Goal: Book appointment/travel/reservation

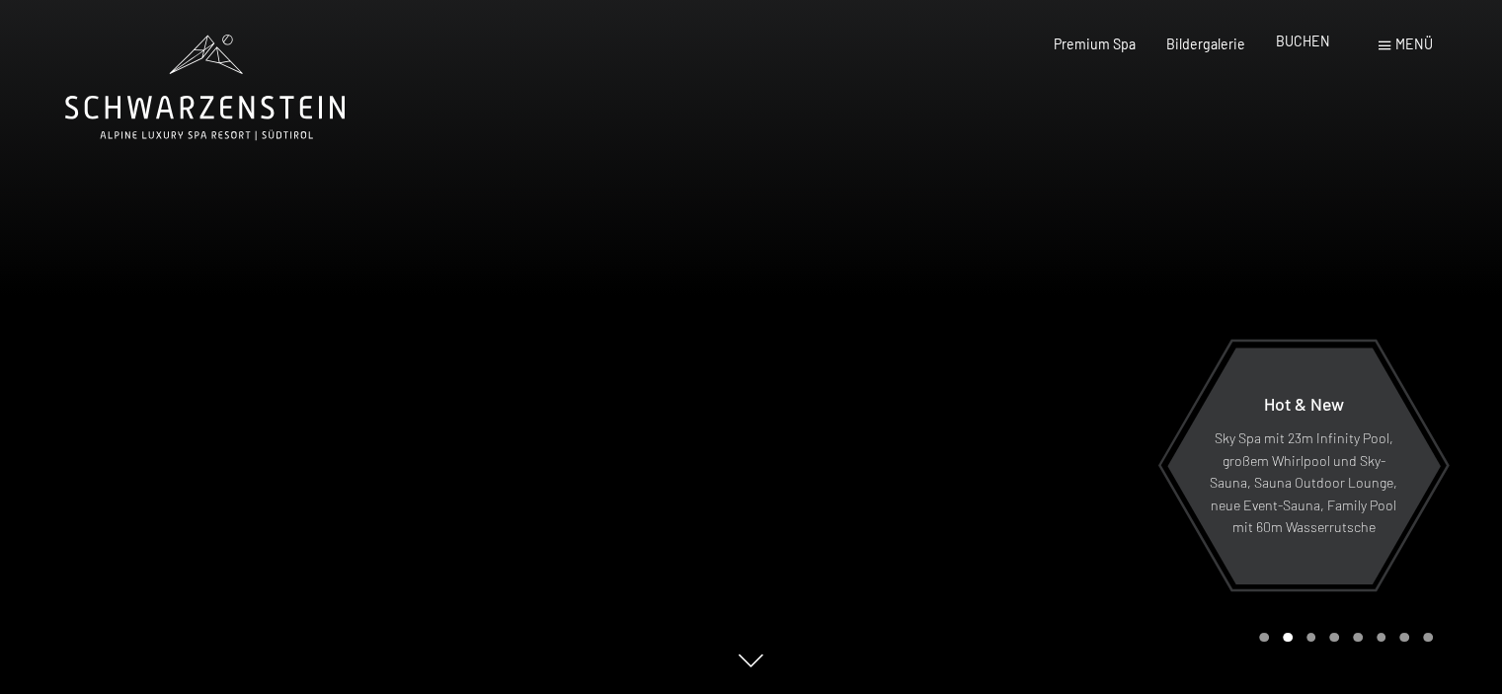
click at [1322, 42] on span "BUCHEN" at bounding box center [1303, 41] width 54 height 17
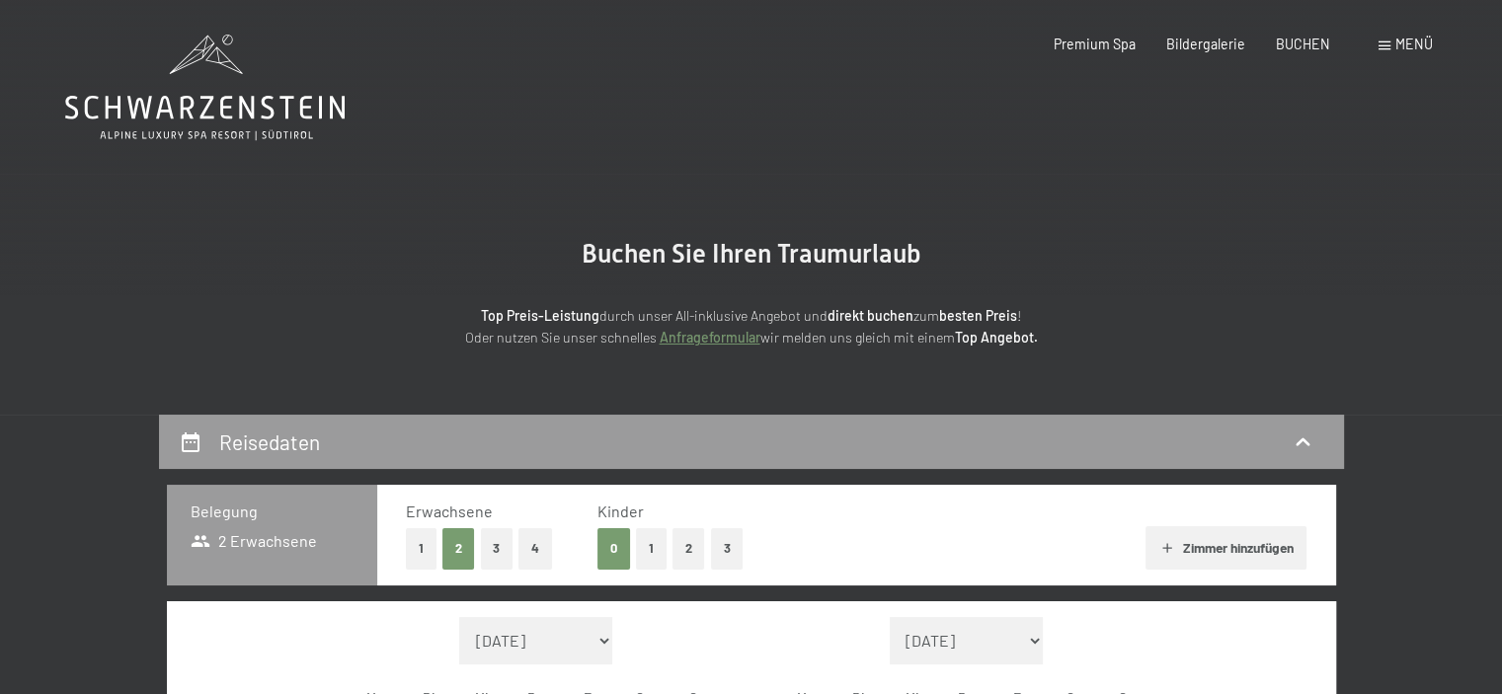
click at [1396, 47] on span "Menü" at bounding box center [1414, 44] width 38 height 17
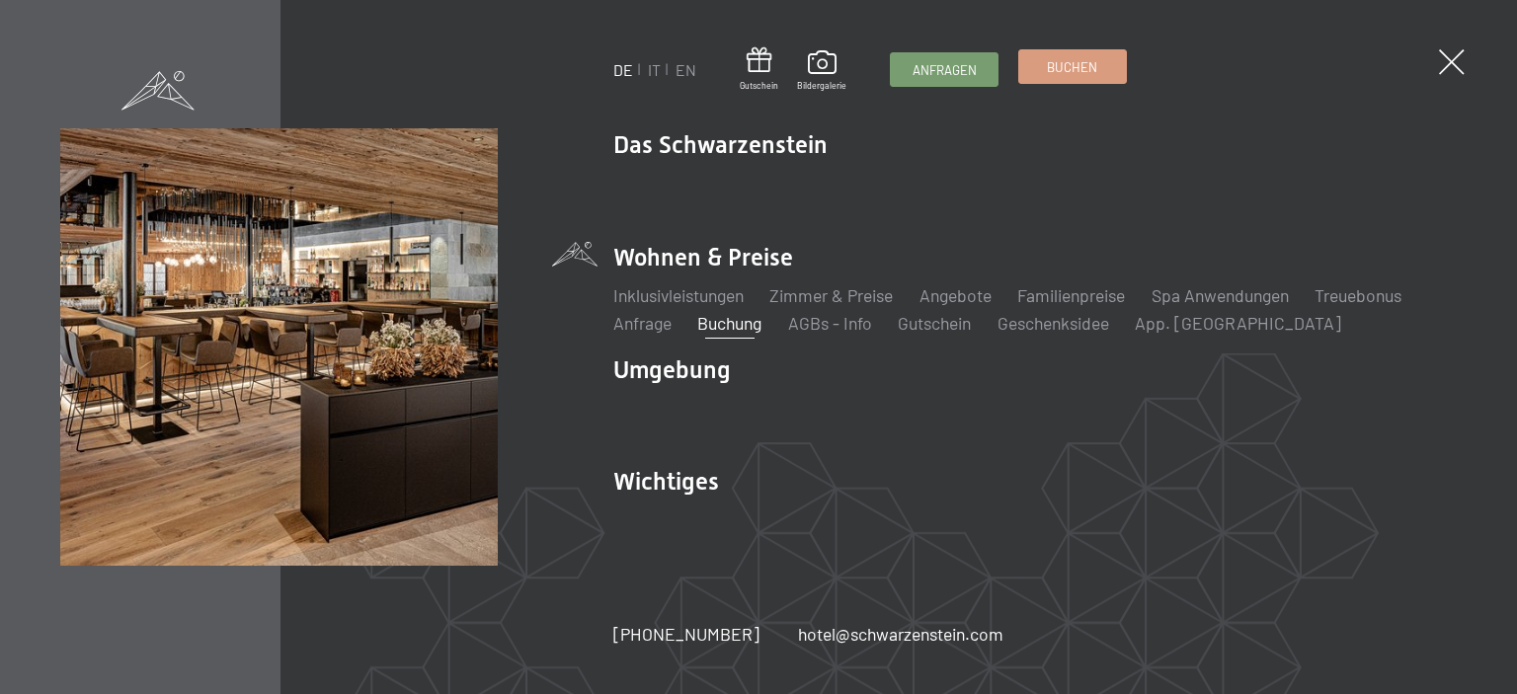
click at [1052, 59] on span "Buchen" at bounding box center [1072, 67] width 50 height 18
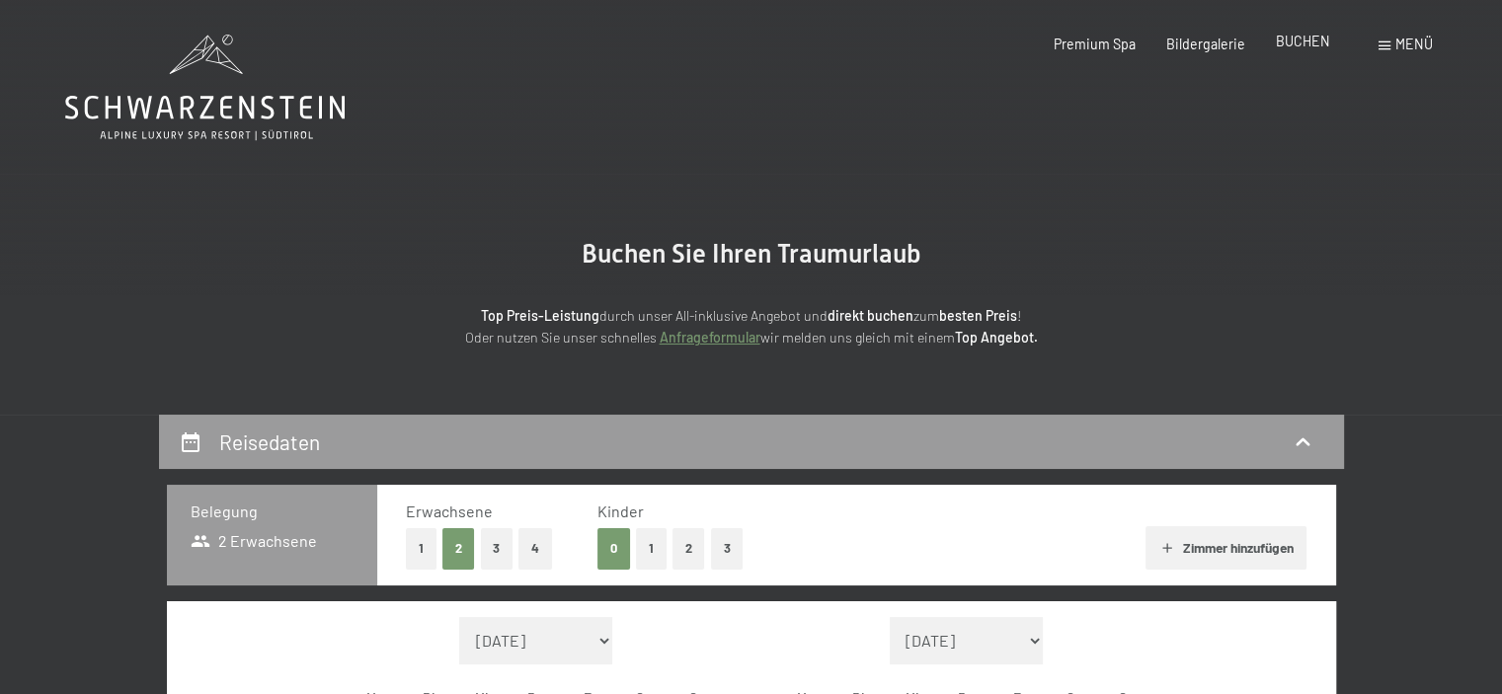
click at [1312, 40] on span "BUCHEN" at bounding box center [1303, 41] width 54 height 17
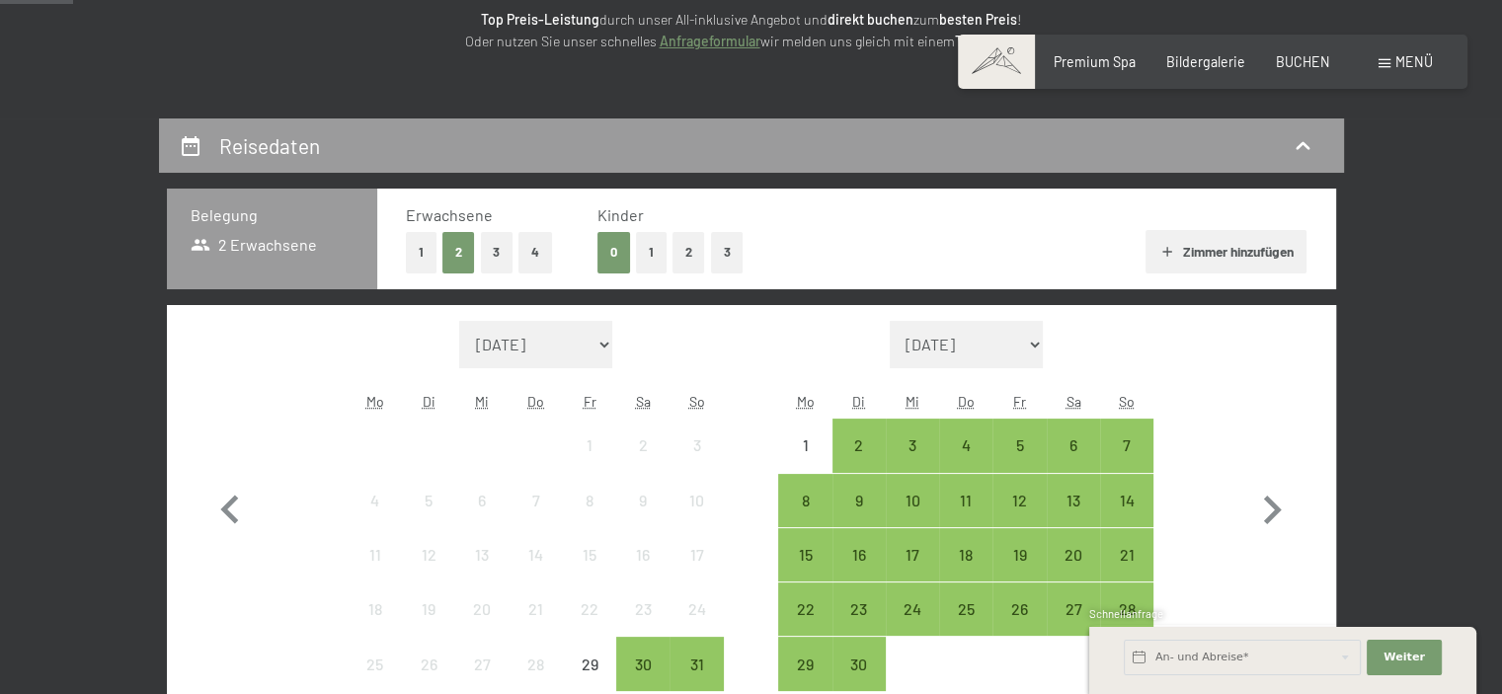
scroll to position [395, 0]
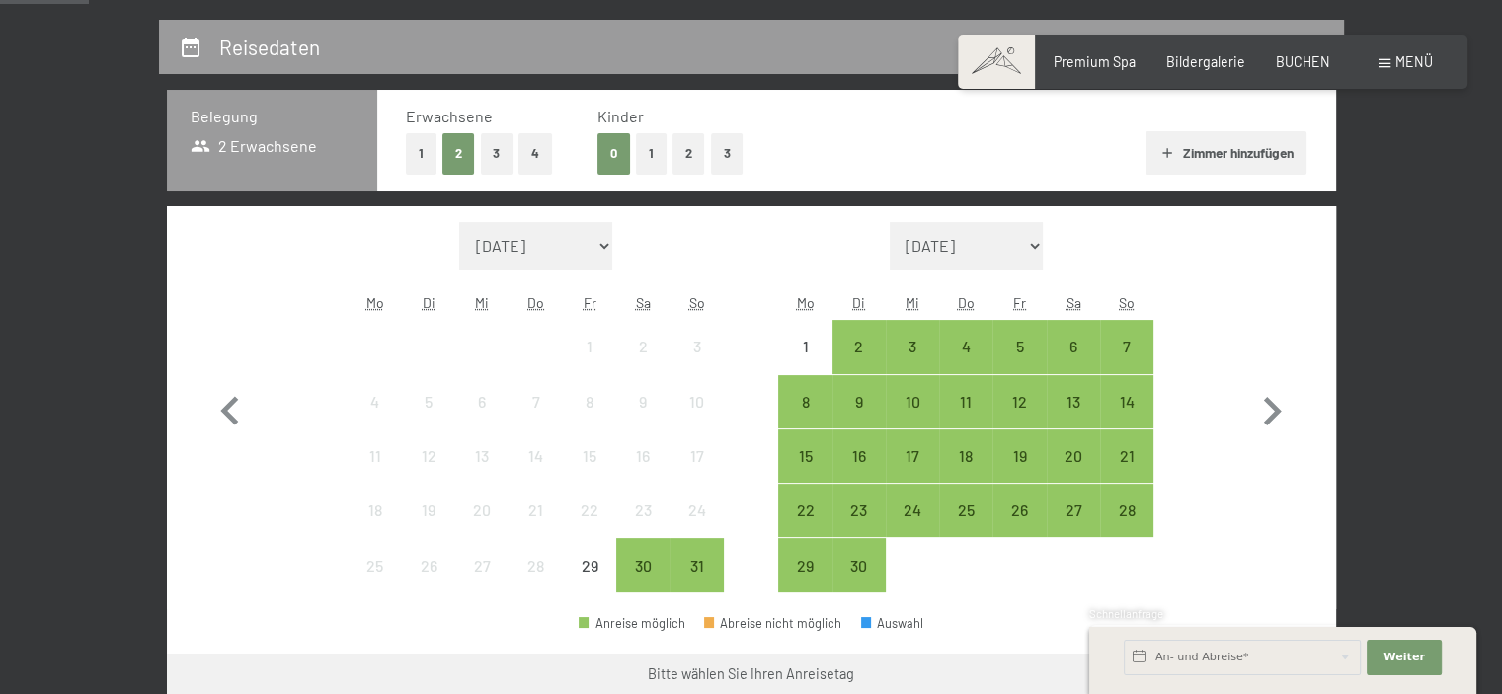
click at [419, 152] on button "1" at bounding box center [421, 153] width 31 height 40
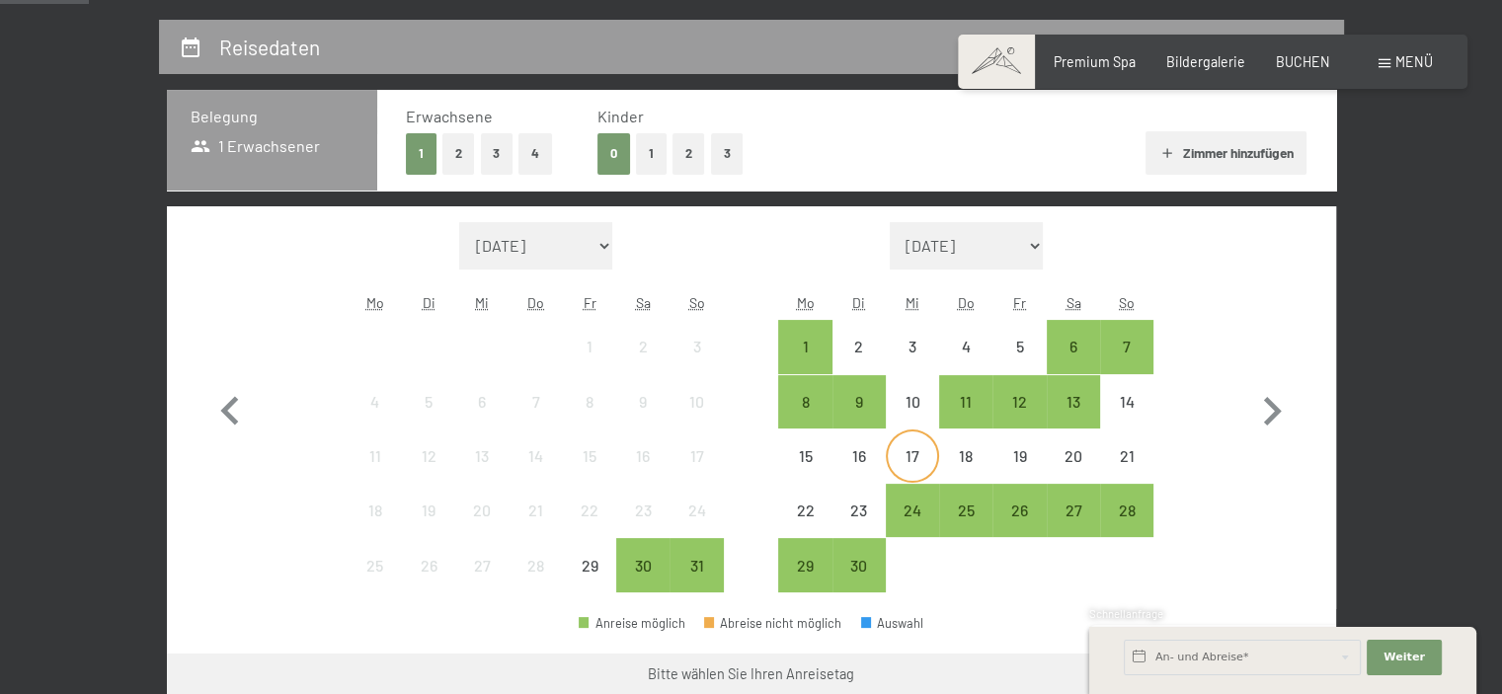
click at [922, 441] on div "17" at bounding box center [912, 456] width 49 height 49
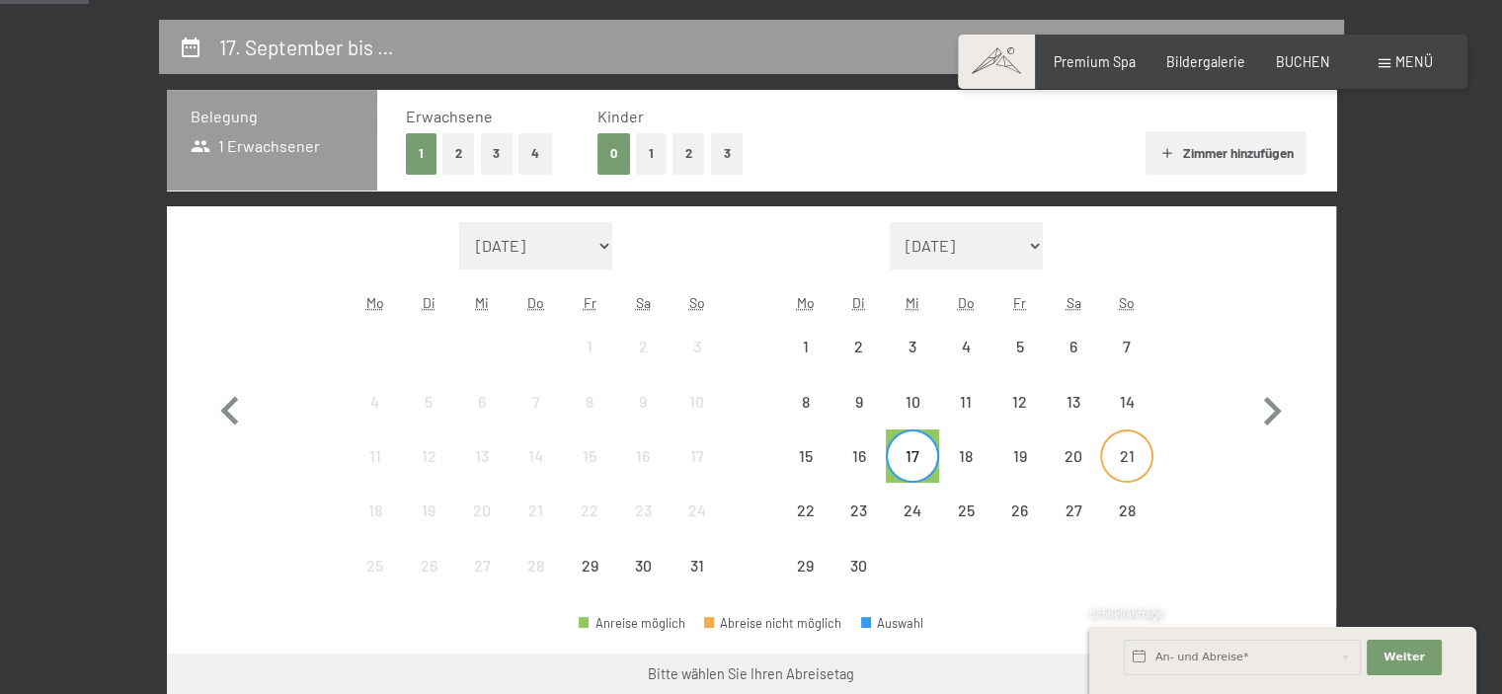
click at [1131, 452] on div "21" at bounding box center [1126, 472] width 49 height 49
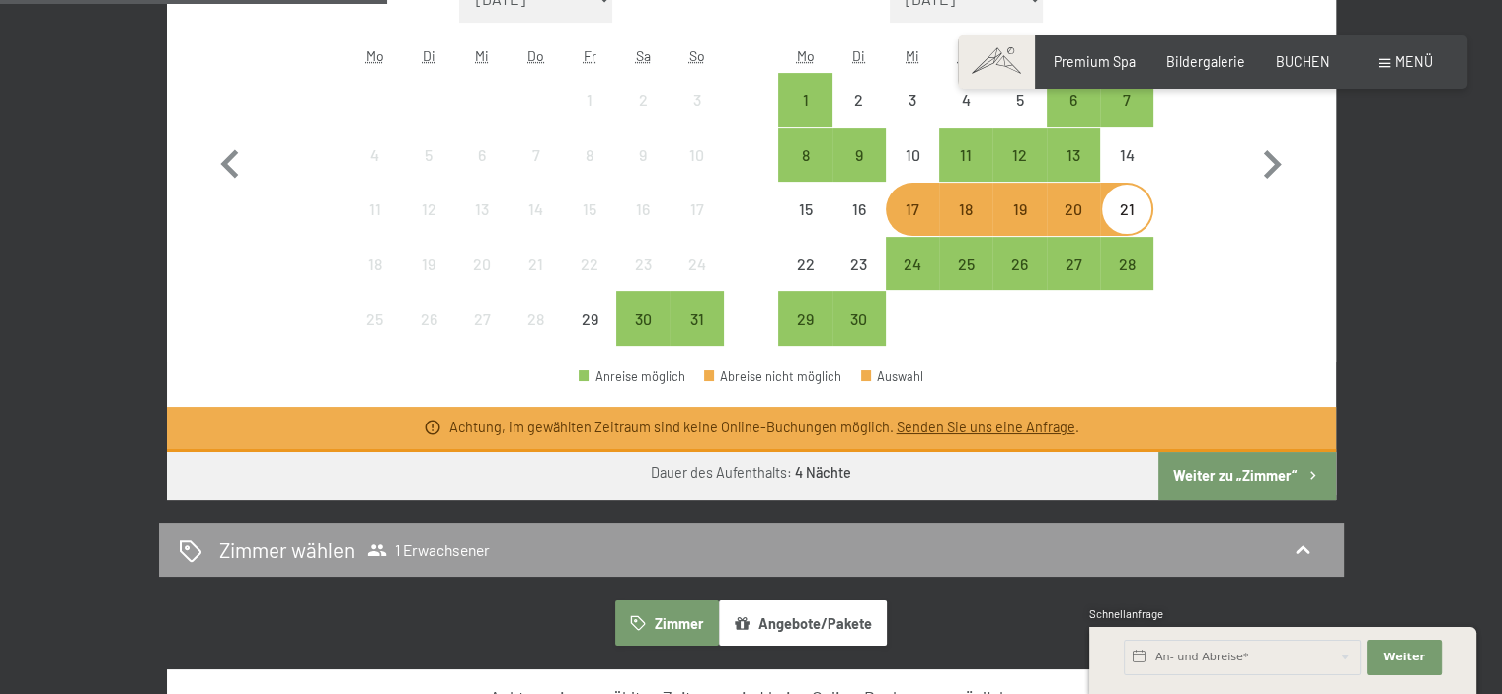
scroll to position [691, 0]
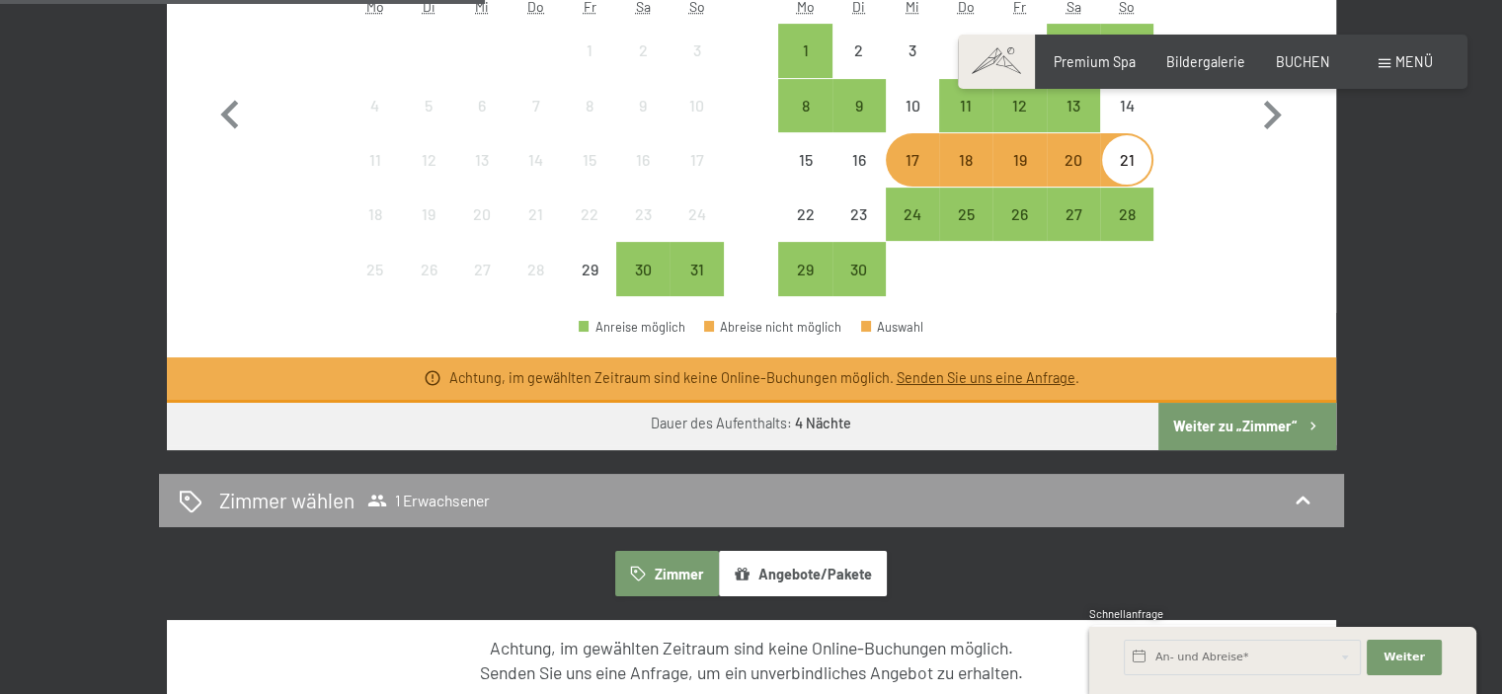
click at [998, 376] on link "Senden Sie uns eine Anfrage" at bounding box center [985, 377] width 179 height 17
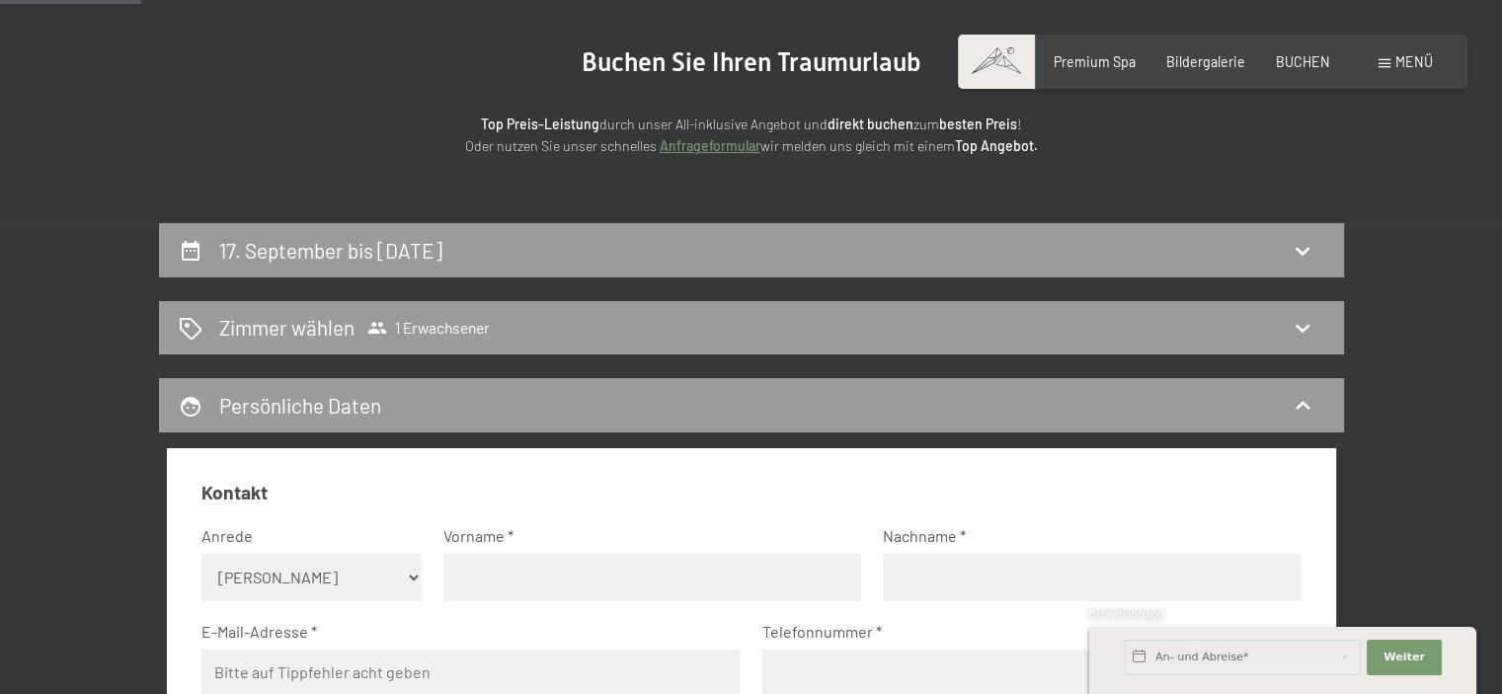
scroll to position [456, 0]
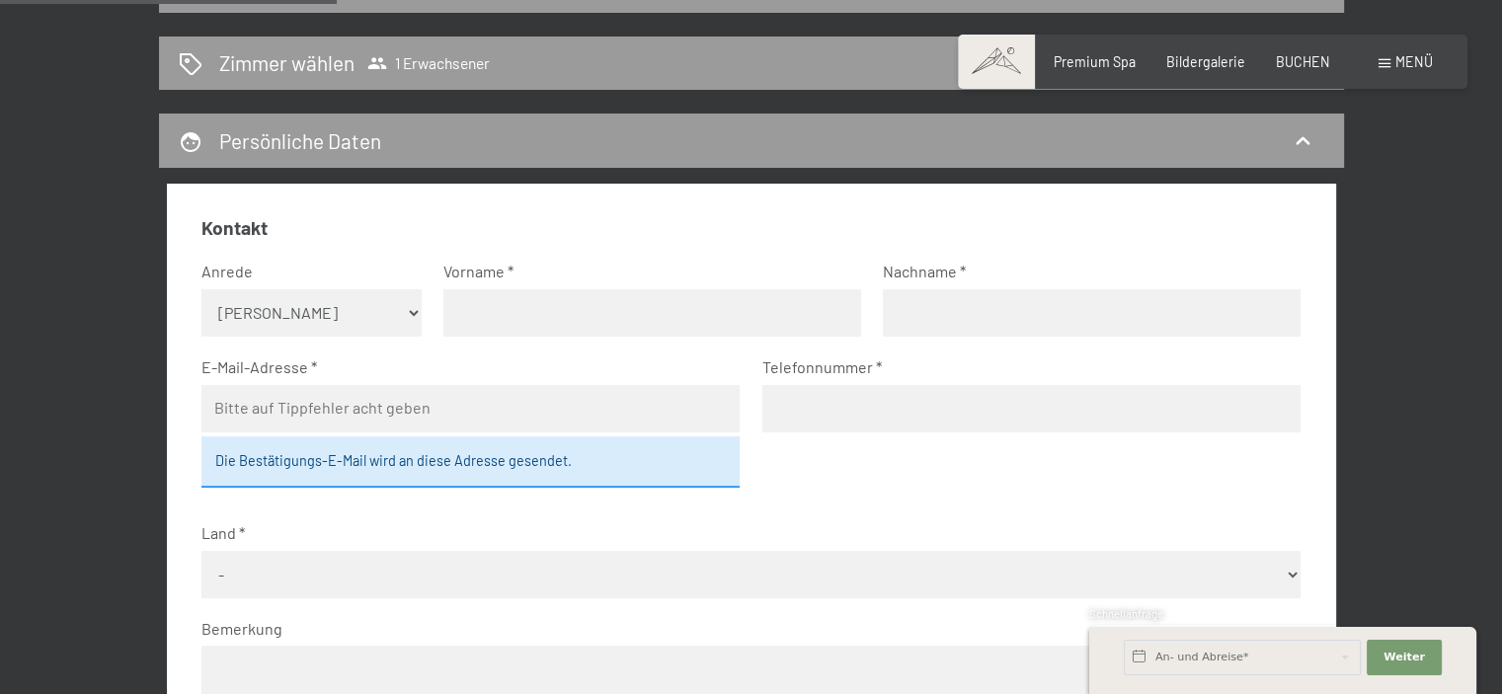
click at [415, 311] on select "Keine Angabe Frau Herr" at bounding box center [311, 312] width 220 height 47
select select "m"
click at [201, 289] on select "Keine Angabe Frau Herr" at bounding box center [311, 312] width 220 height 47
click at [517, 306] on input "text" at bounding box center [652, 312] width 418 height 47
type input "Maurizio"
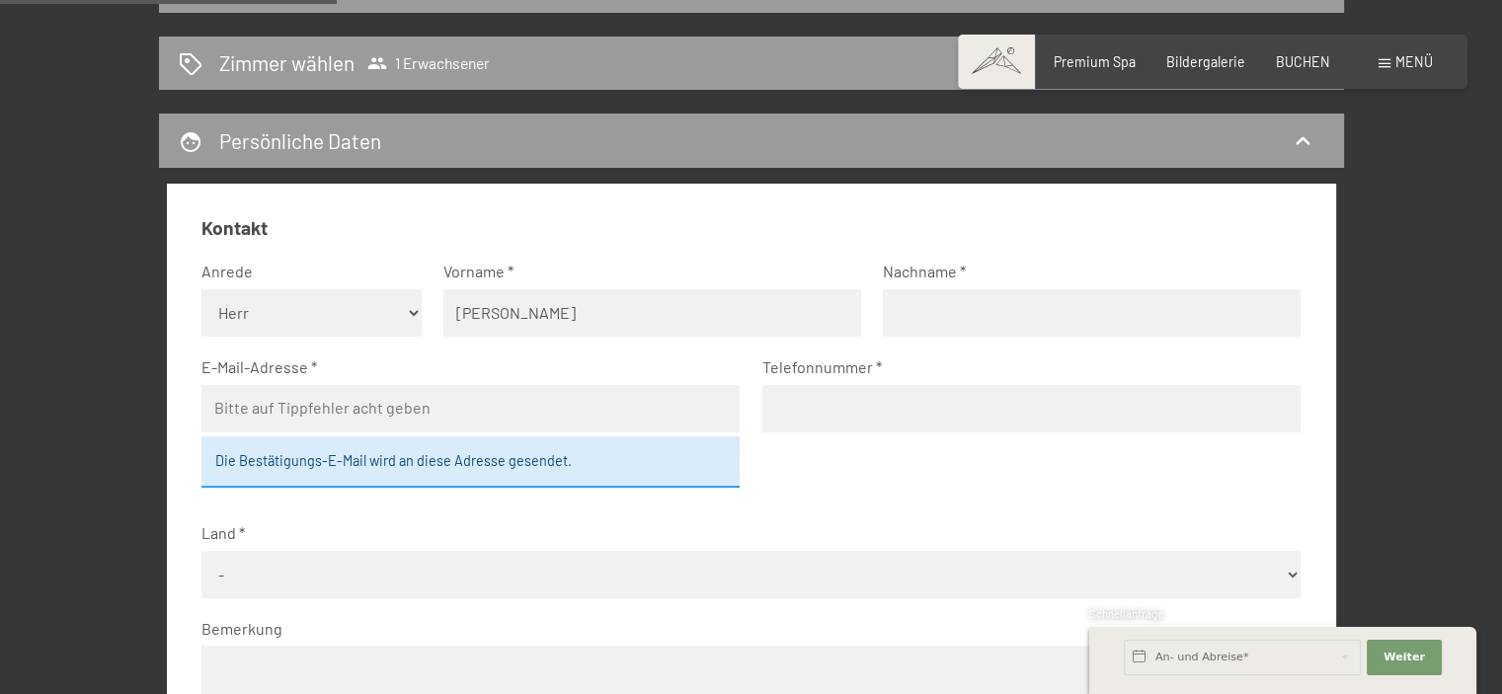
type input "GRISANTI"
type input "maurizio.grisanti@gmail.com"
type input "3356514423"
select select "ITA"
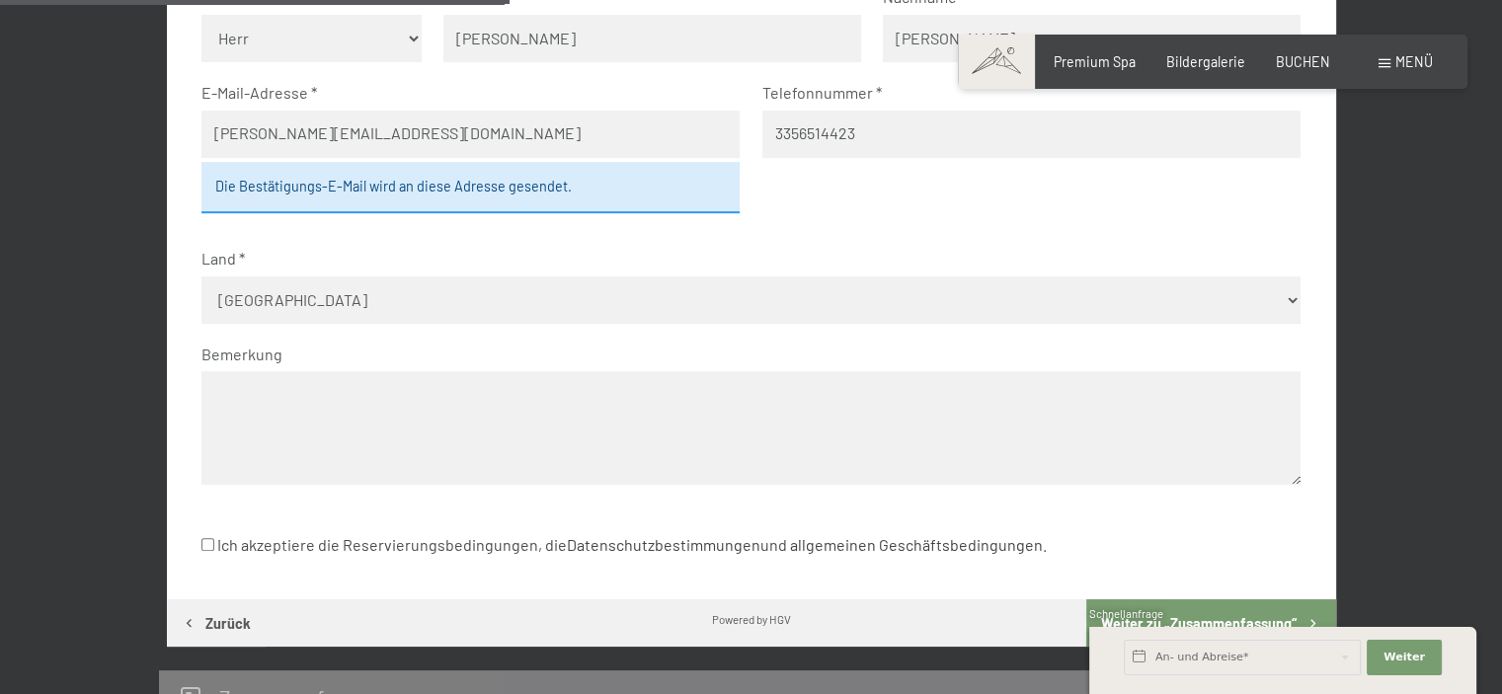
scroll to position [752, 0]
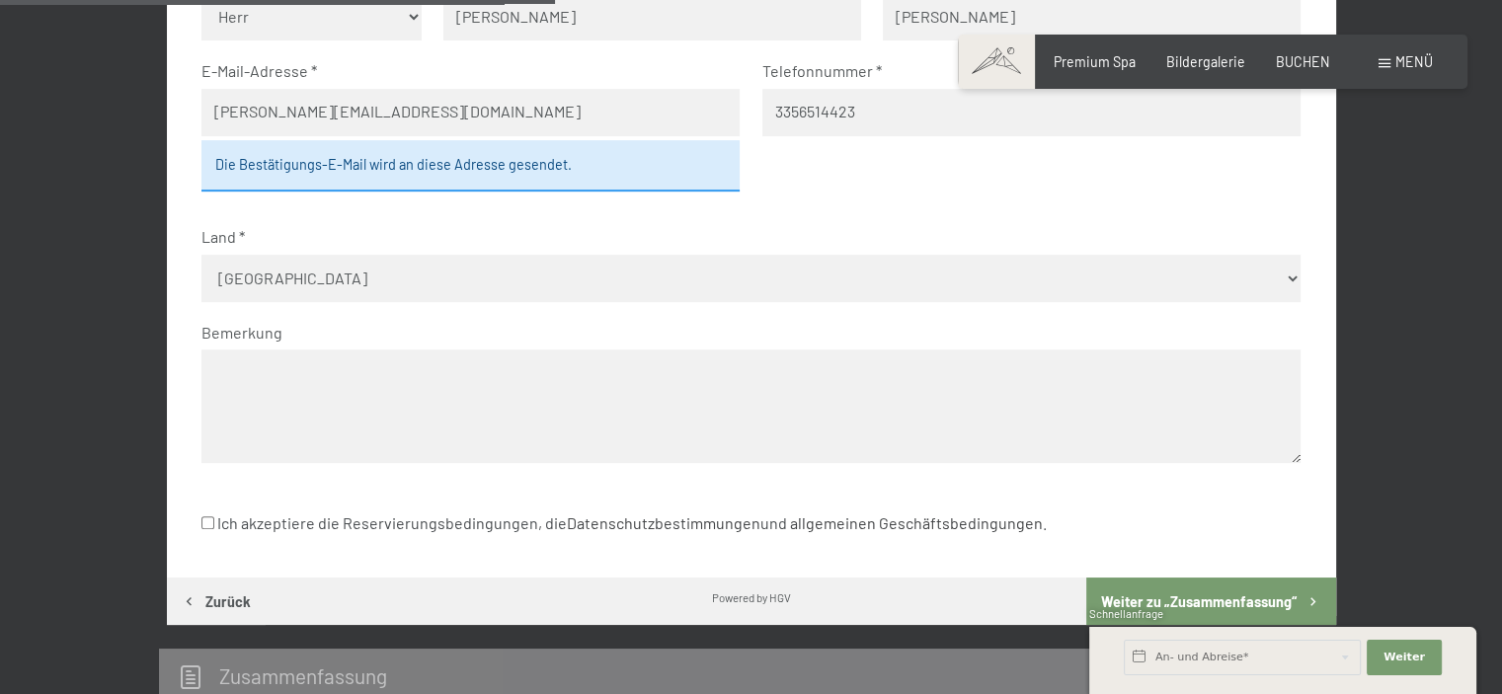
click at [205, 523] on input "Ich akzeptiere die Reservierungsbedingungen, die Datenschutzbestimmungen und al…" at bounding box center [207, 522] width 13 height 13
checkbox input "true"
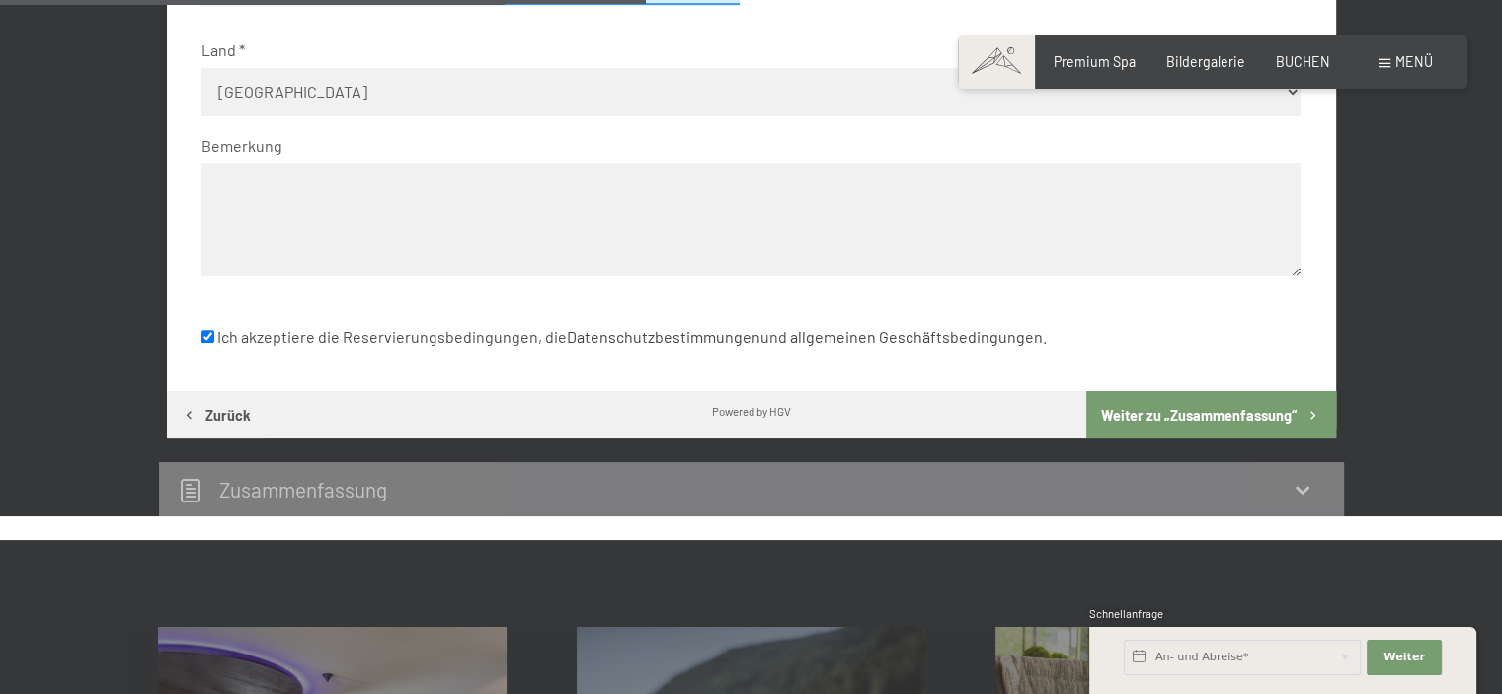
scroll to position [950, 0]
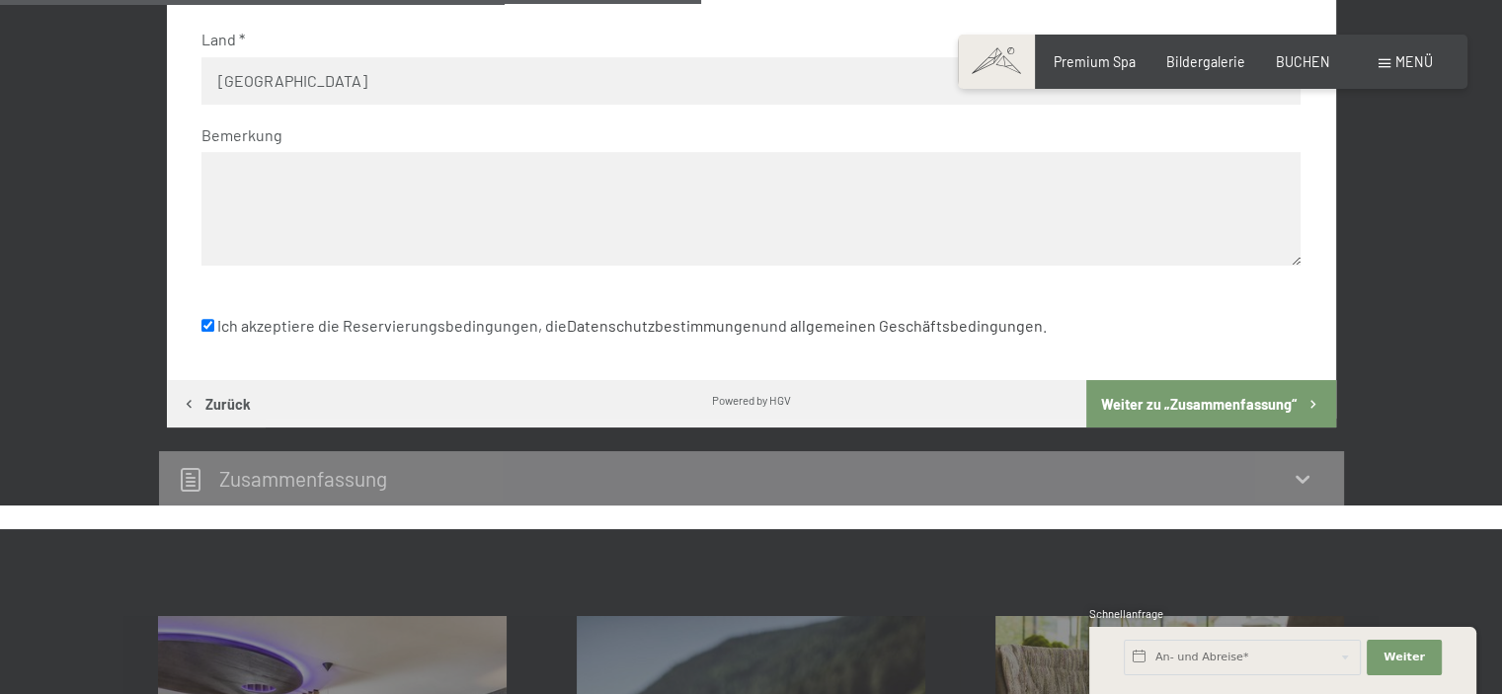
click at [1170, 414] on button "Weiter zu „Zusammen­fassung“" at bounding box center [1210, 403] width 249 height 47
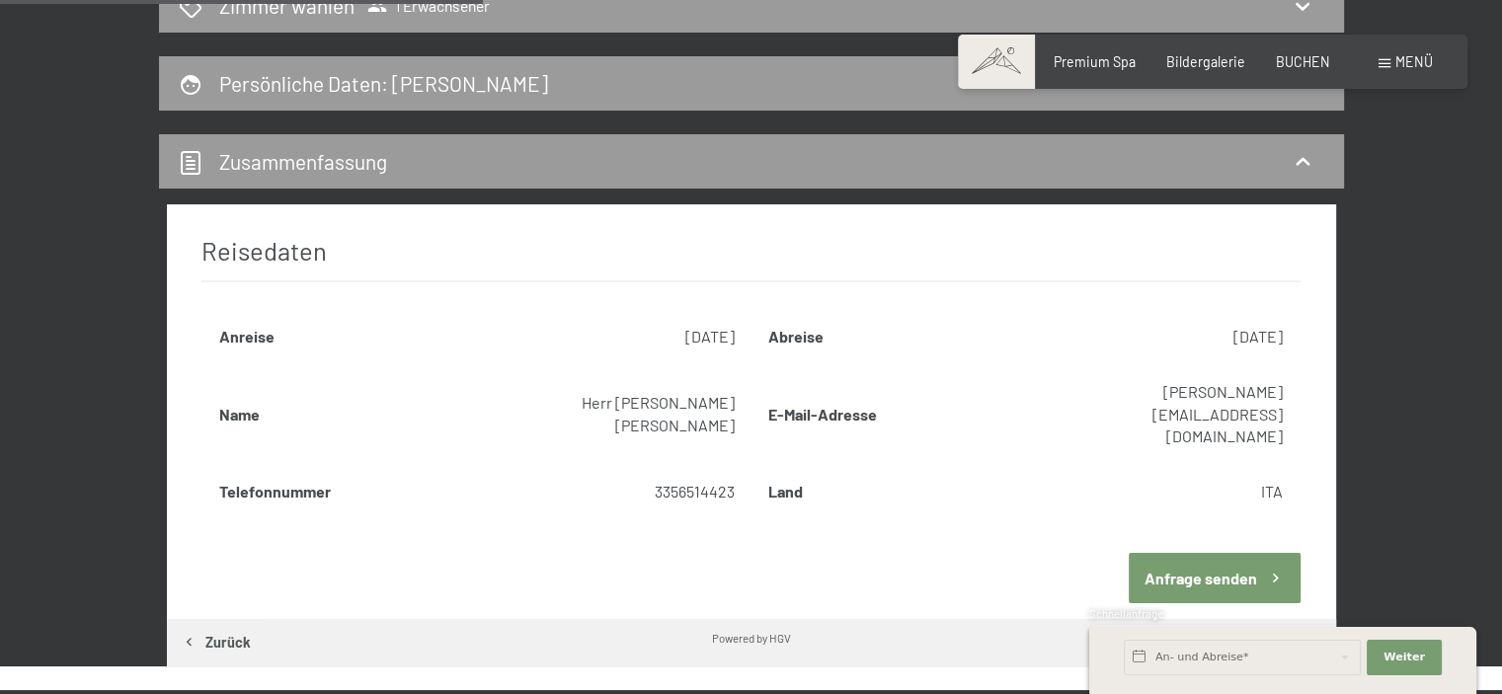
scroll to position [711, 0]
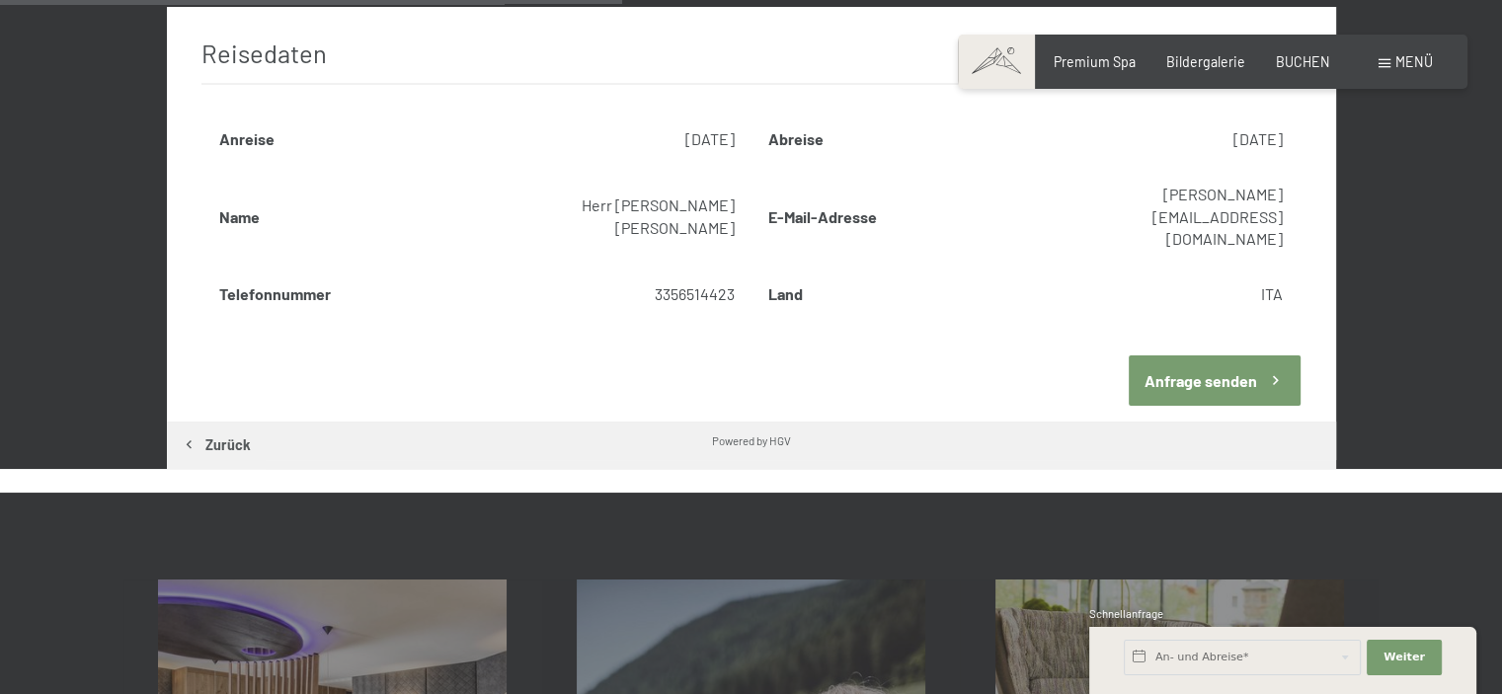
click at [1197, 355] on button "Anfrage senden" at bounding box center [1215, 380] width 172 height 50
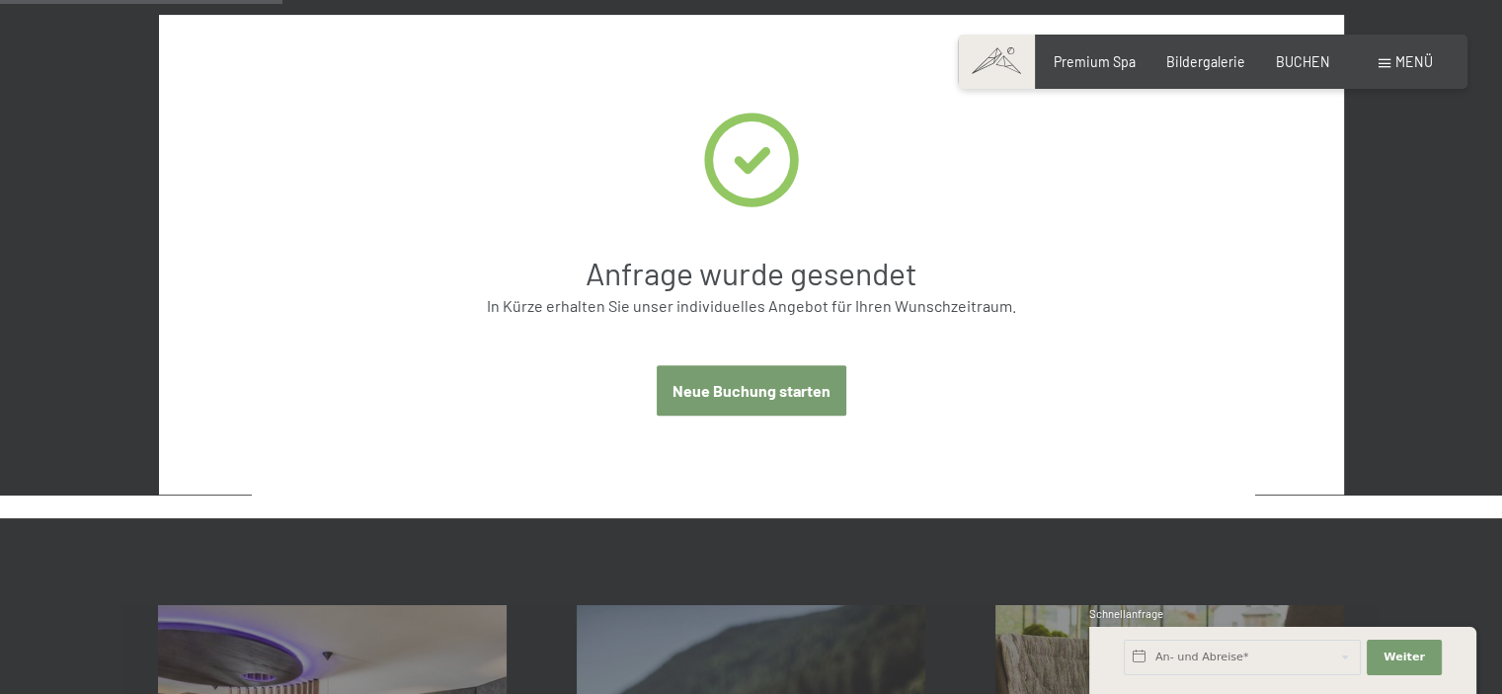
scroll to position [415, 0]
